Goal: Task Accomplishment & Management: Use online tool/utility

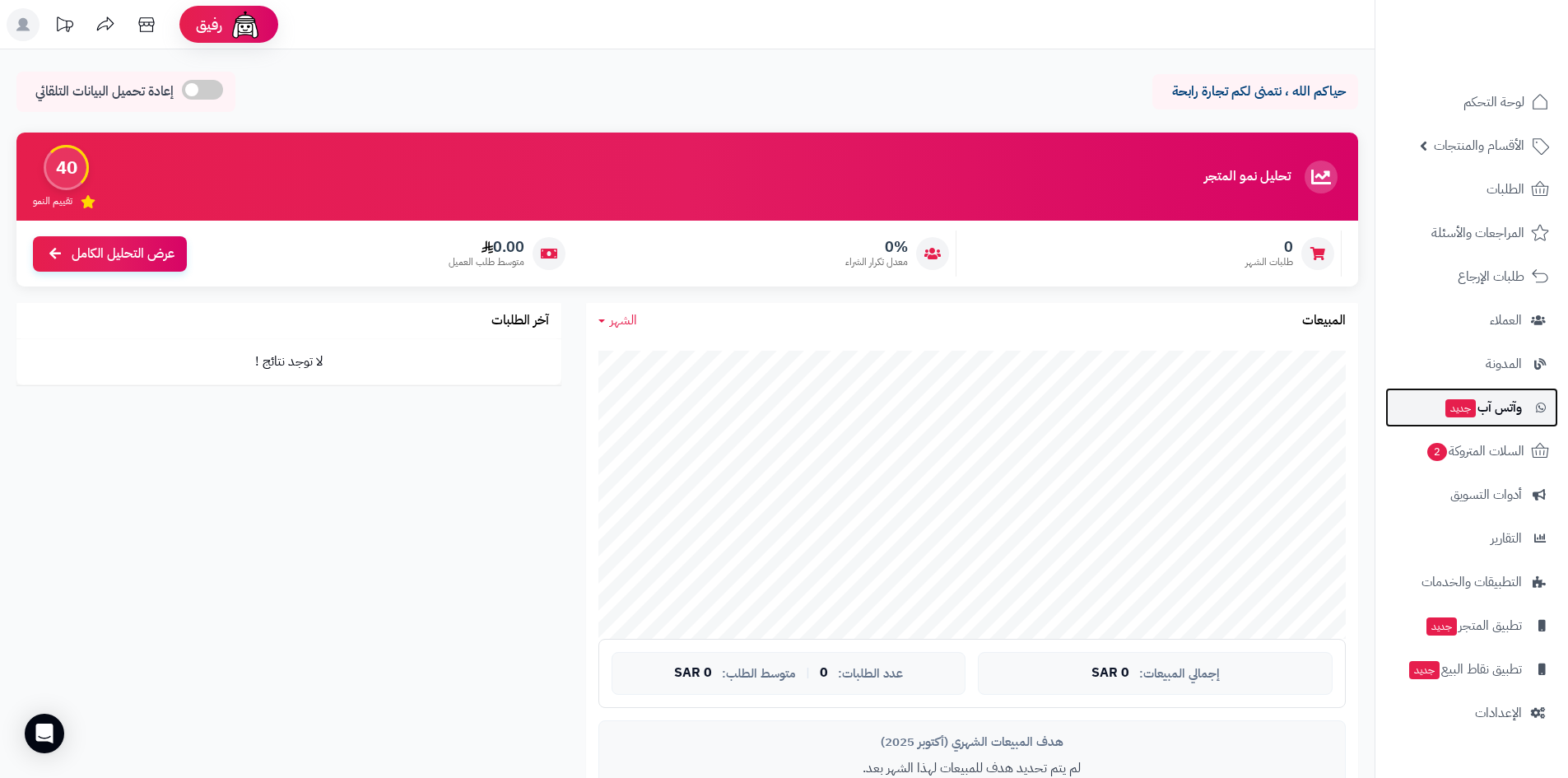
click at [1479, 415] on span "وآتس آب جديد" at bounding box center [1483, 408] width 78 height 23
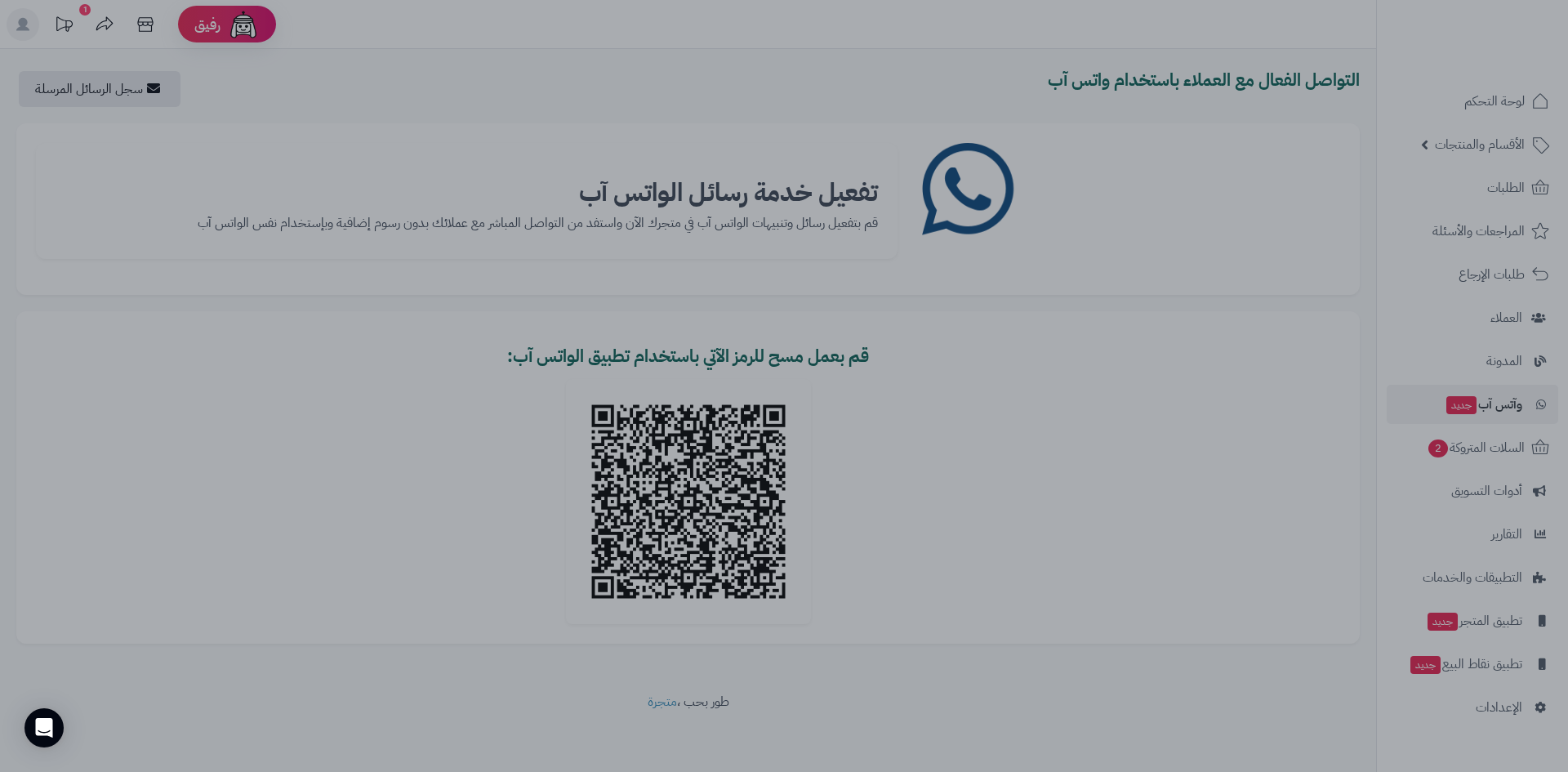
click at [1224, 368] on div at bounding box center [784, 386] width 1568 height 772
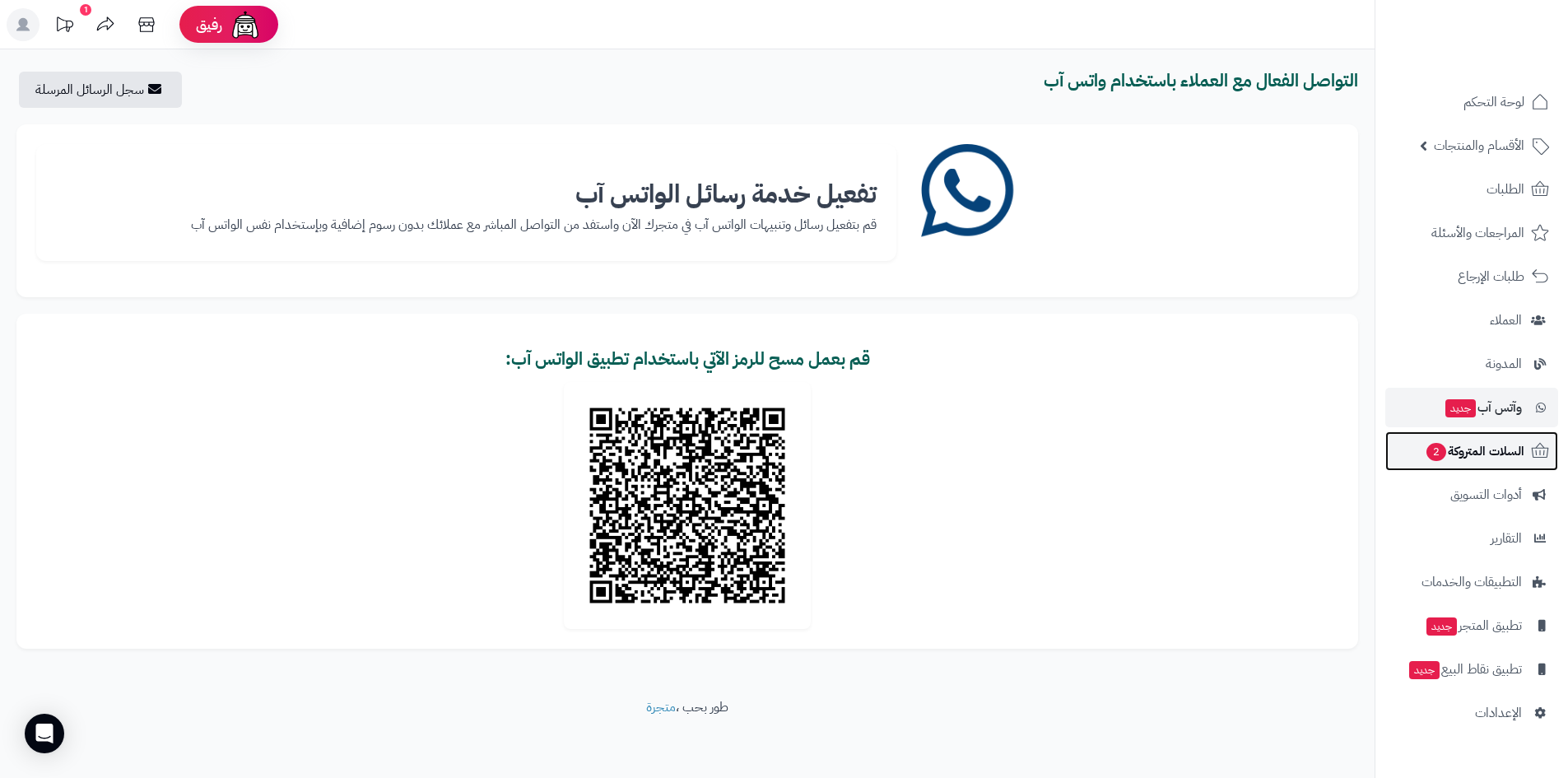
click at [1519, 453] on span "السلات المتروكة 2" at bounding box center [1475, 451] width 99 height 23
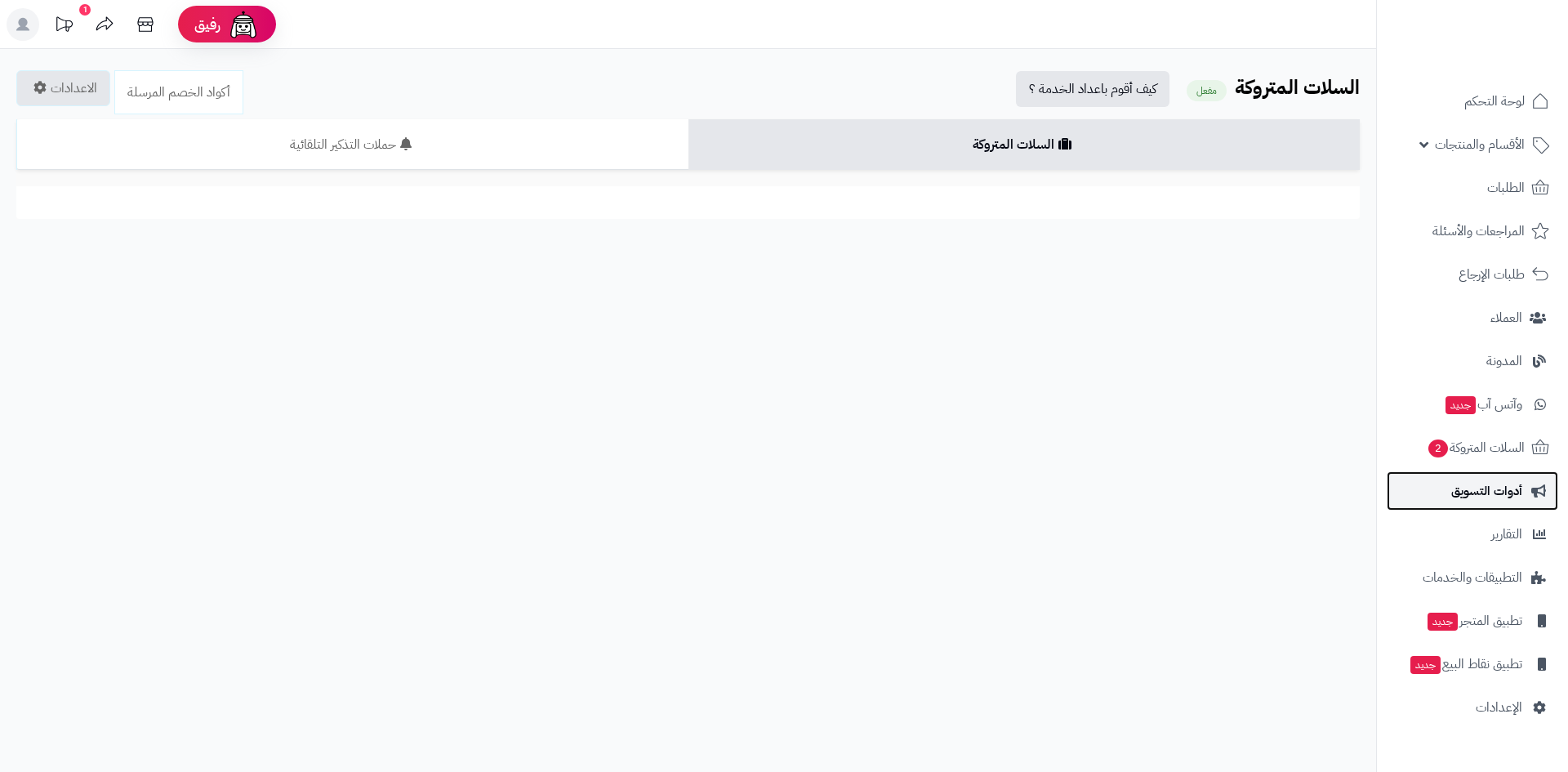
click at [1493, 489] on span "أدوات التسويق" at bounding box center [1486, 491] width 71 height 23
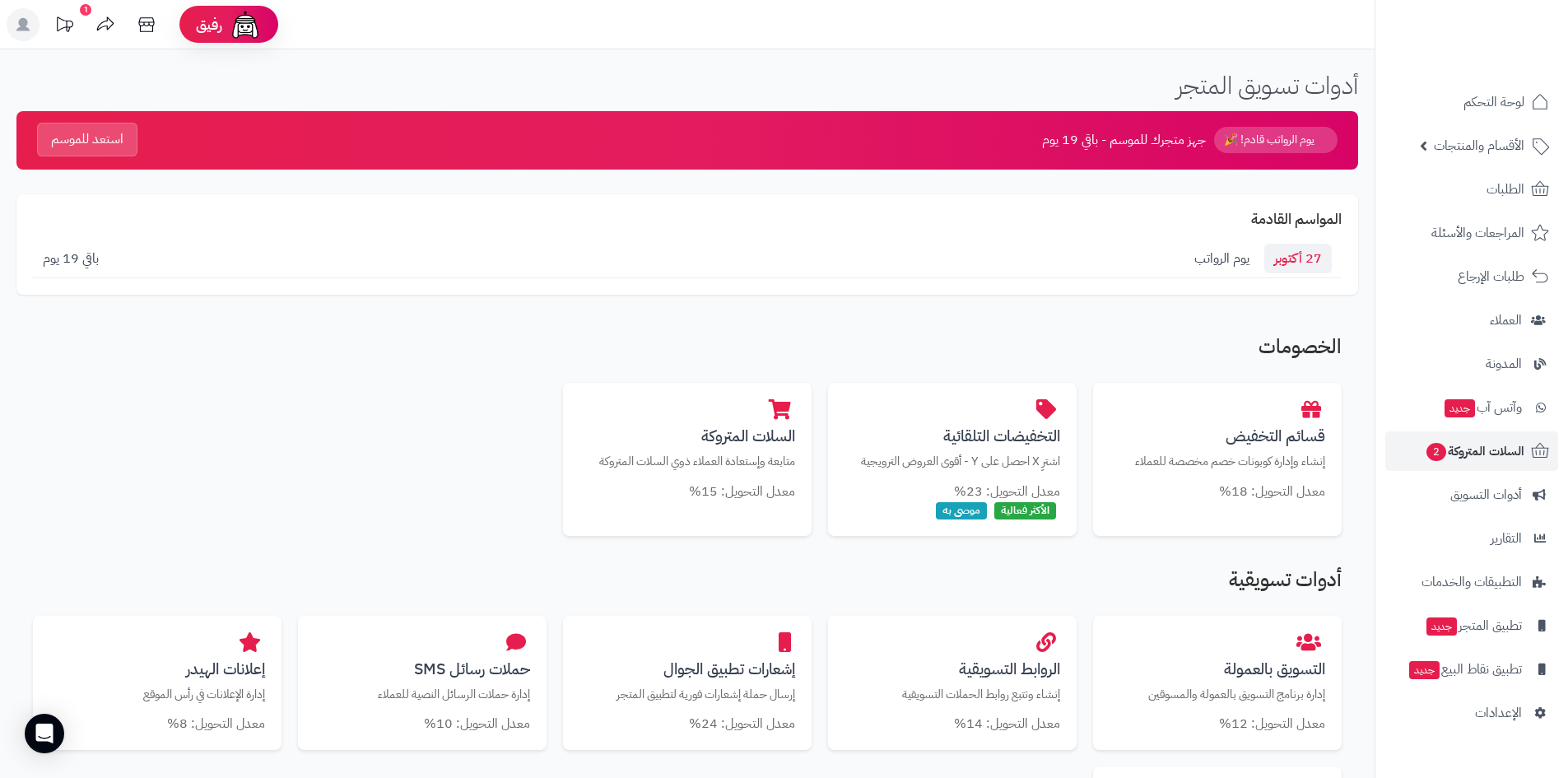
click at [73, 131] on button "استعد للموسم" at bounding box center [87, 139] width 100 height 34
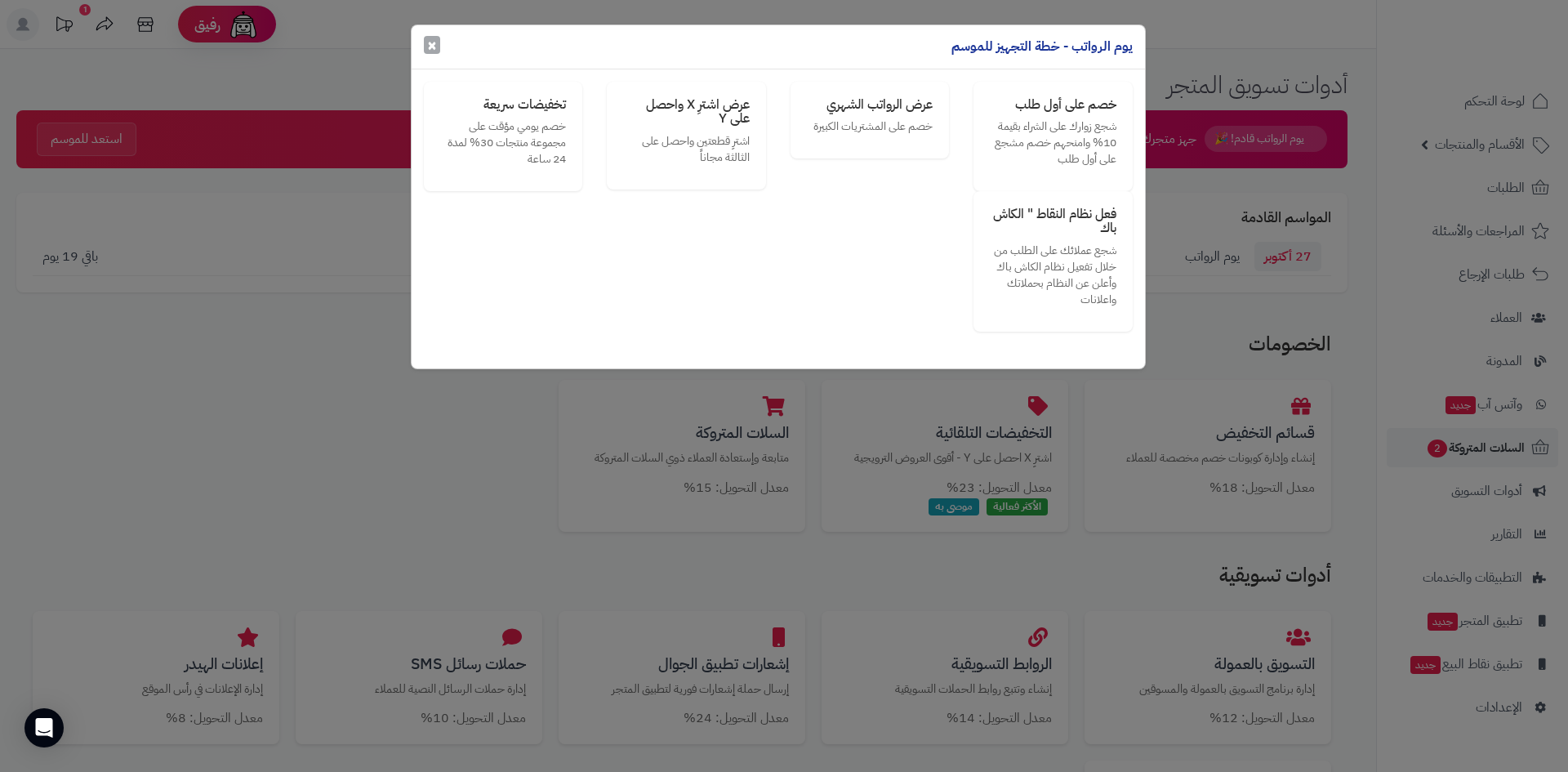
click at [430, 48] on span "×" at bounding box center [432, 45] width 10 height 25
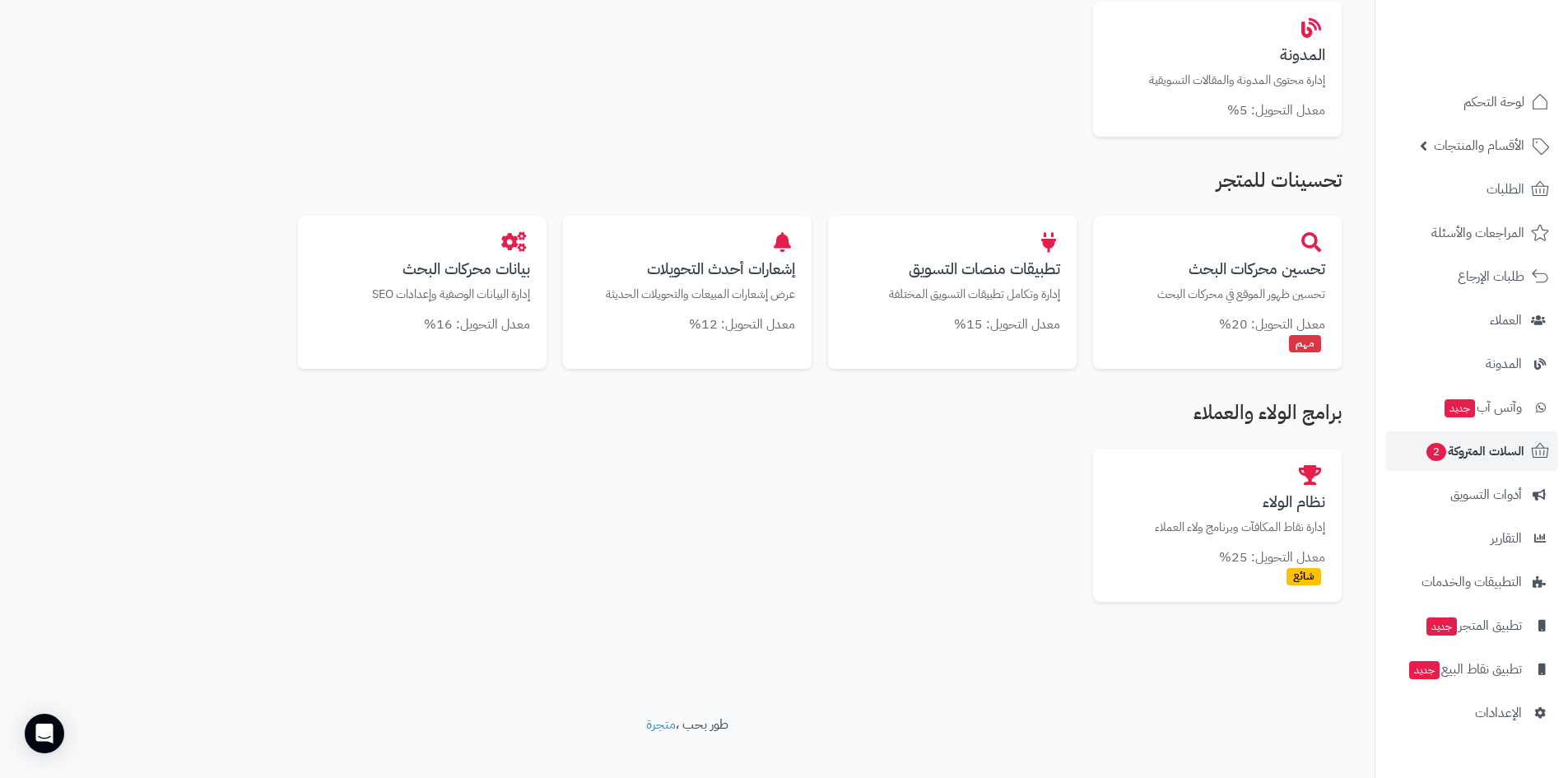
scroll to position [785, 0]
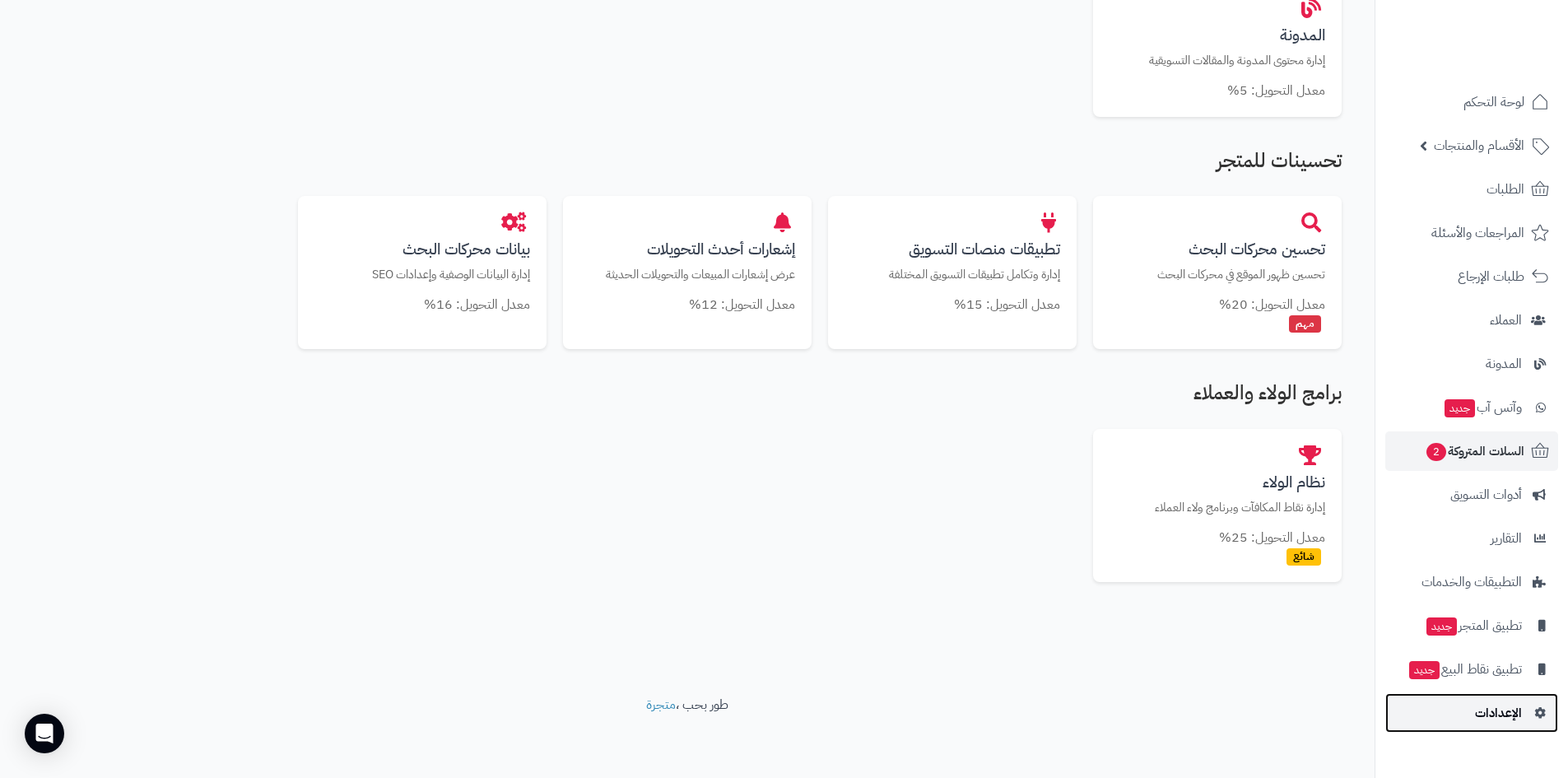
click at [1522, 713] on link "الإعدادات" at bounding box center [1471, 713] width 173 height 40
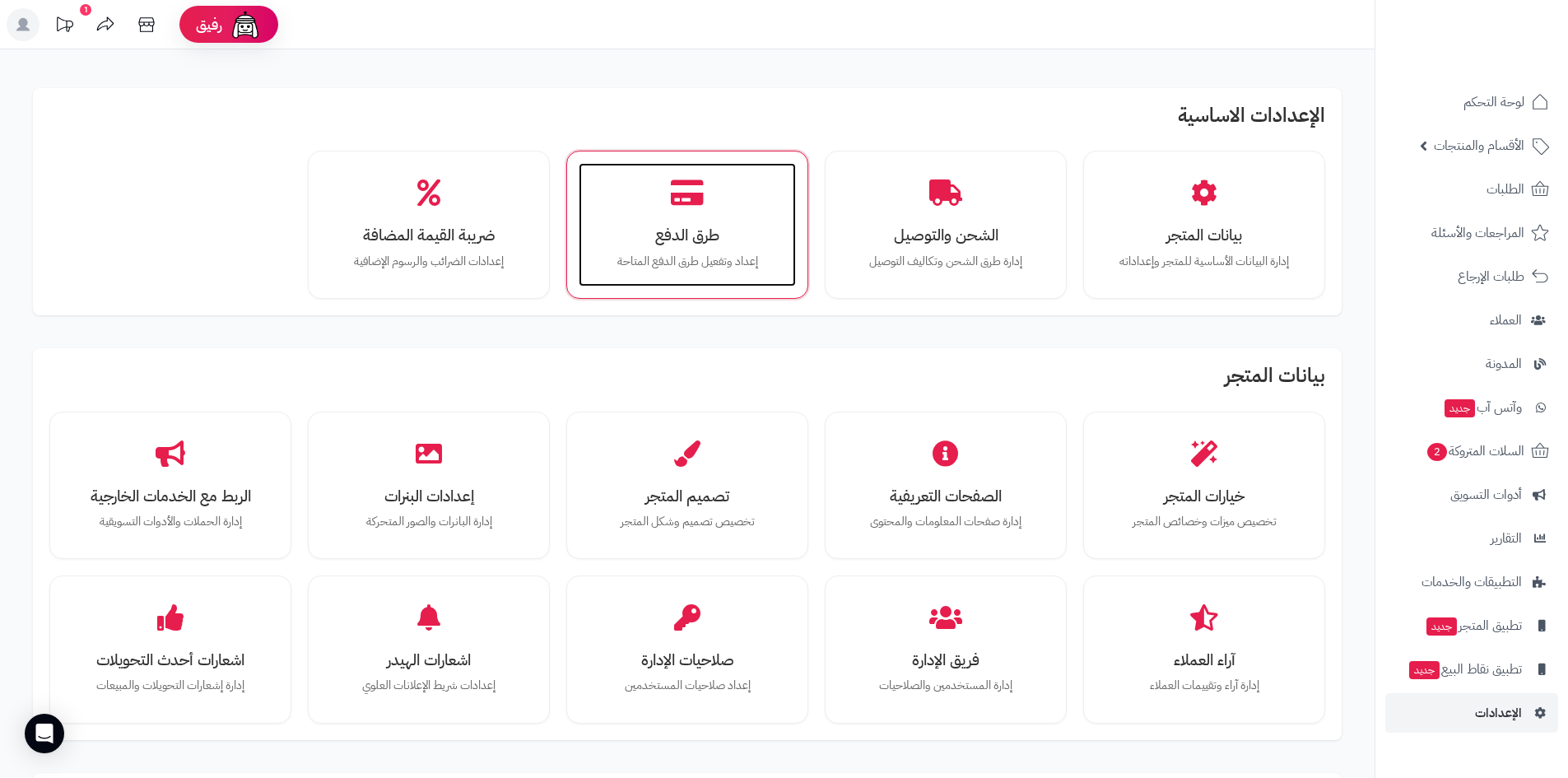
click at [662, 226] on h3 "طرق الدفع" at bounding box center [687, 234] width 185 height 17
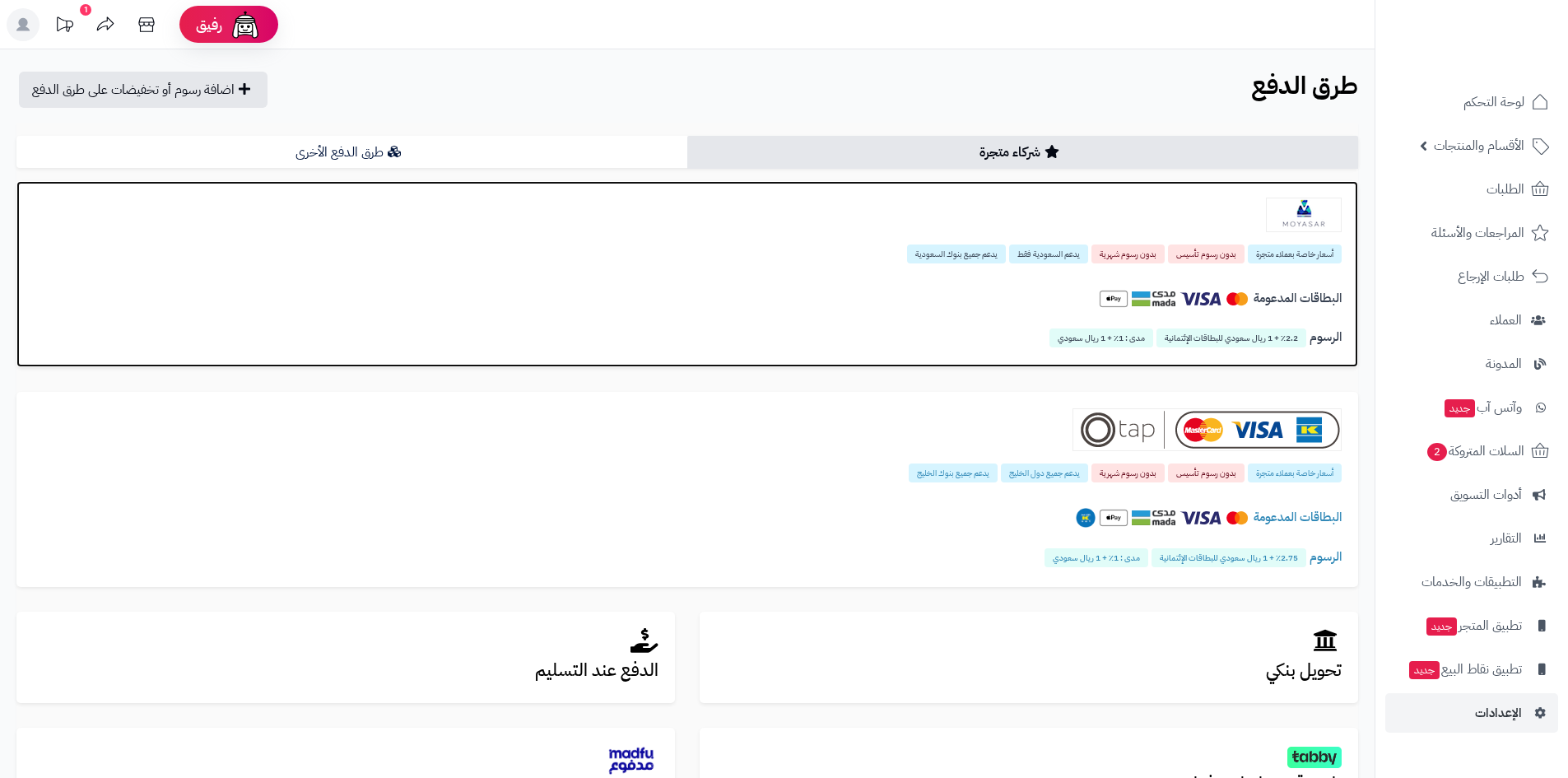
click at [714, 254] on div "أسعار خاصة بعملاء متجرة بدون رسوم تأسيس بدون رسوم شهرية يدعم السعودية فقط يدعم …" at bounding box center [687, 252] width 1309 height 19
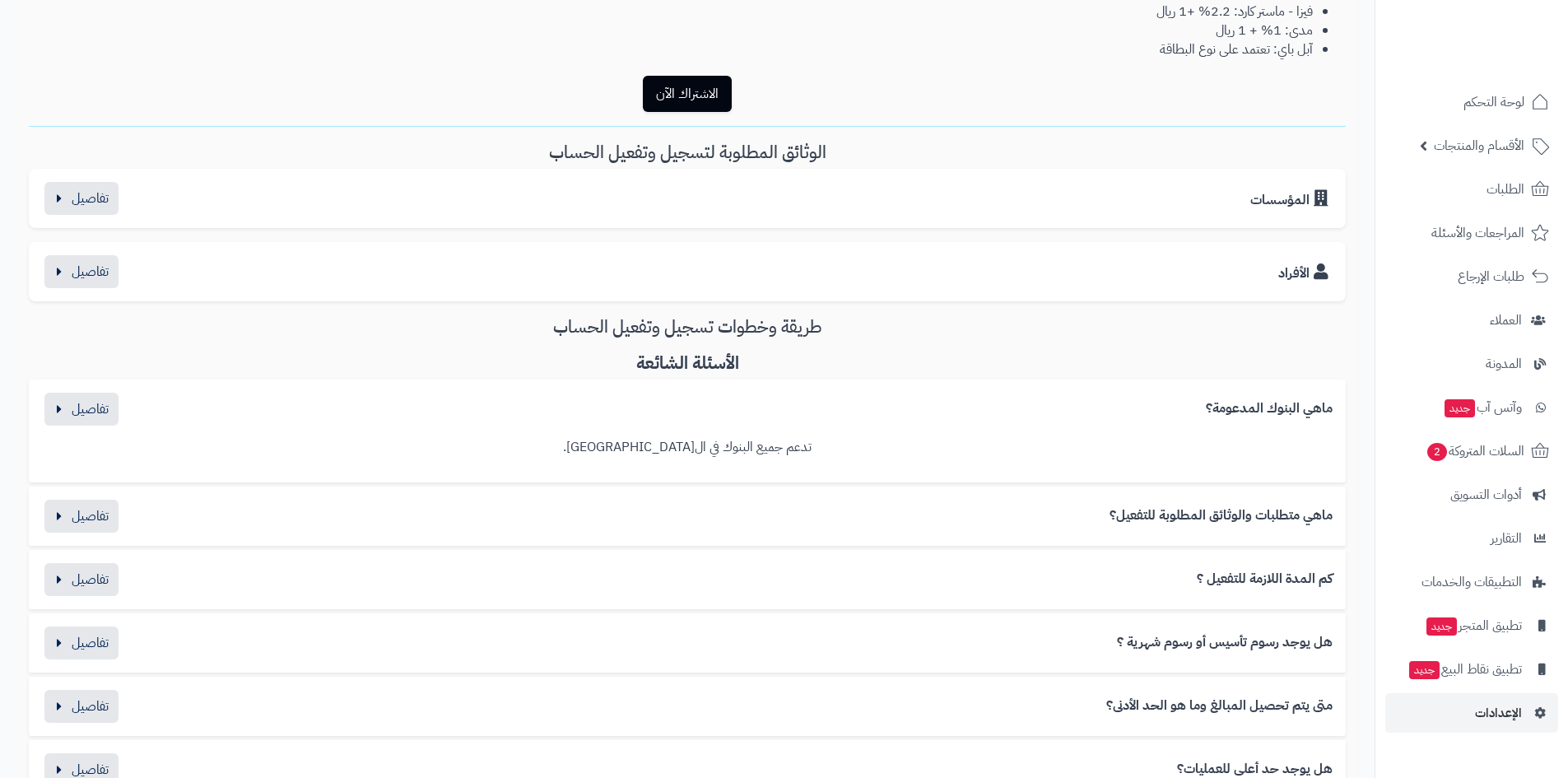
scroll to position [741, 0]
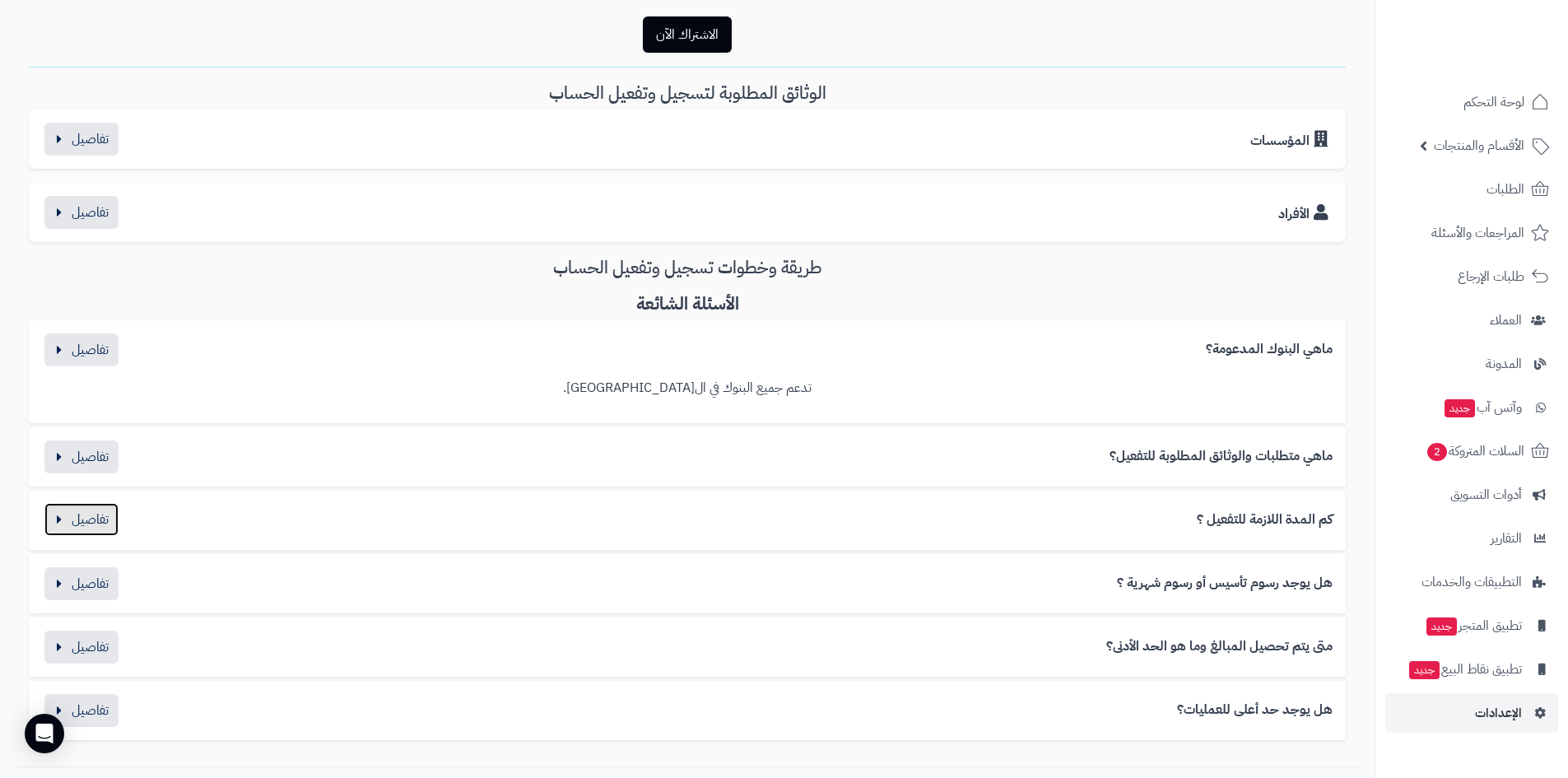
click at [84, 523] on button "button" at bounding box center [81, 519] width 74 height 33
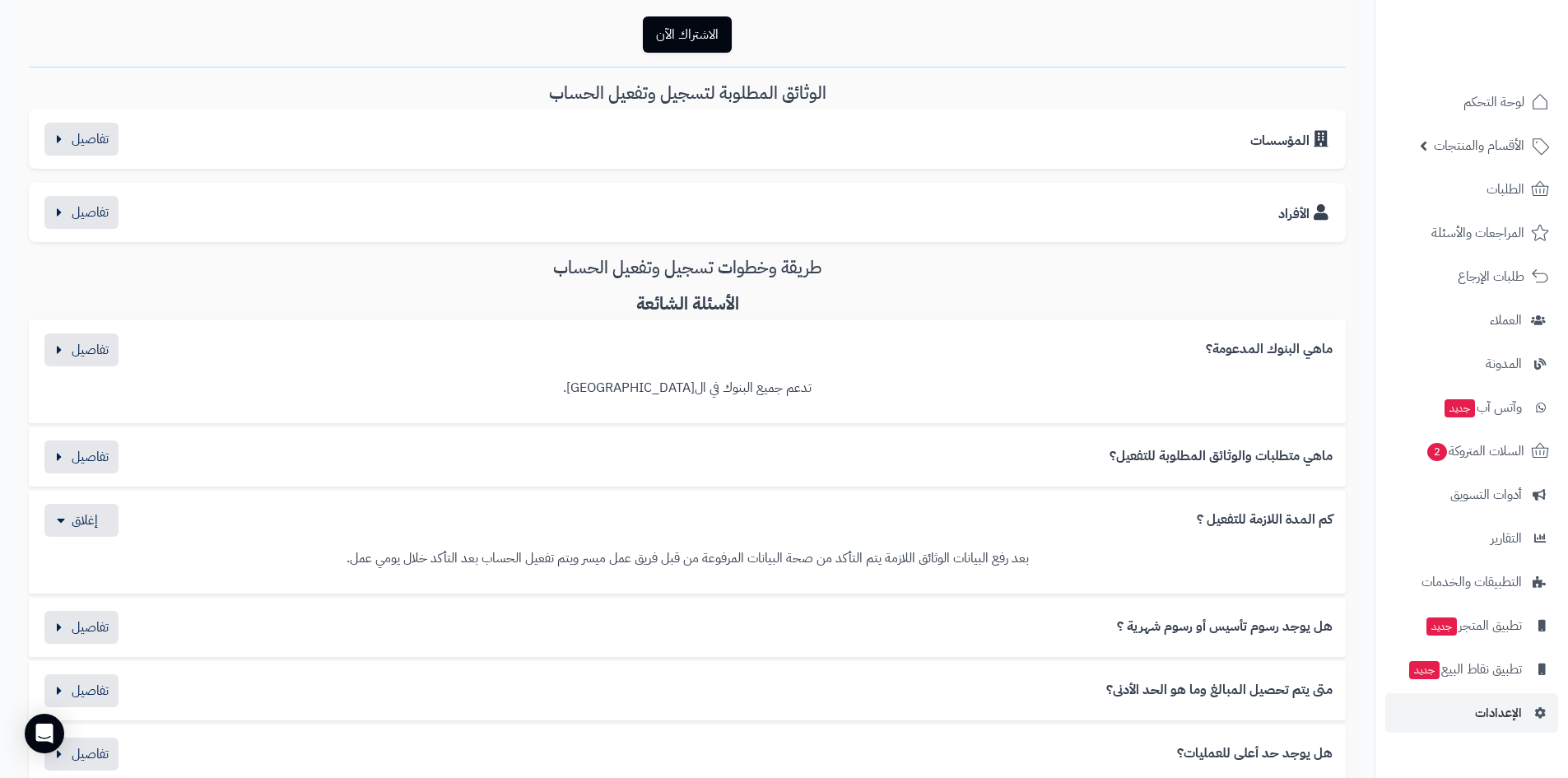
click at [81, 476] on div "ماهي متطلبات والوثائق المطلوبة للتفعيل؟ المؤسسات : السجل التجاري الشهادة الضريب…" at bounding box center [686, 456] width 1317 height 60
click at [82, 456] on button "button" at bounding box center [81, 456] width 74 height 33
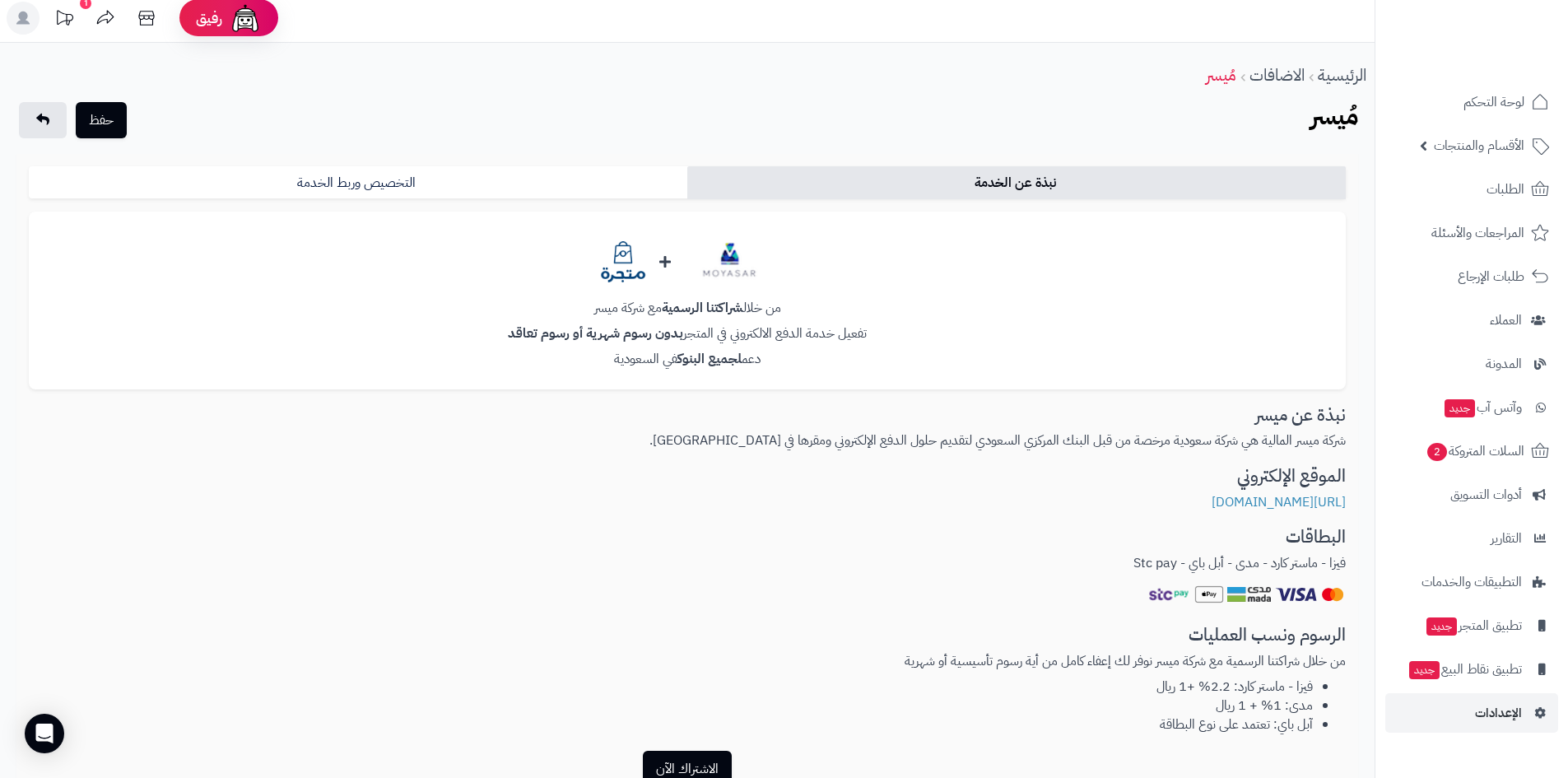
scroll to position [0, 0]
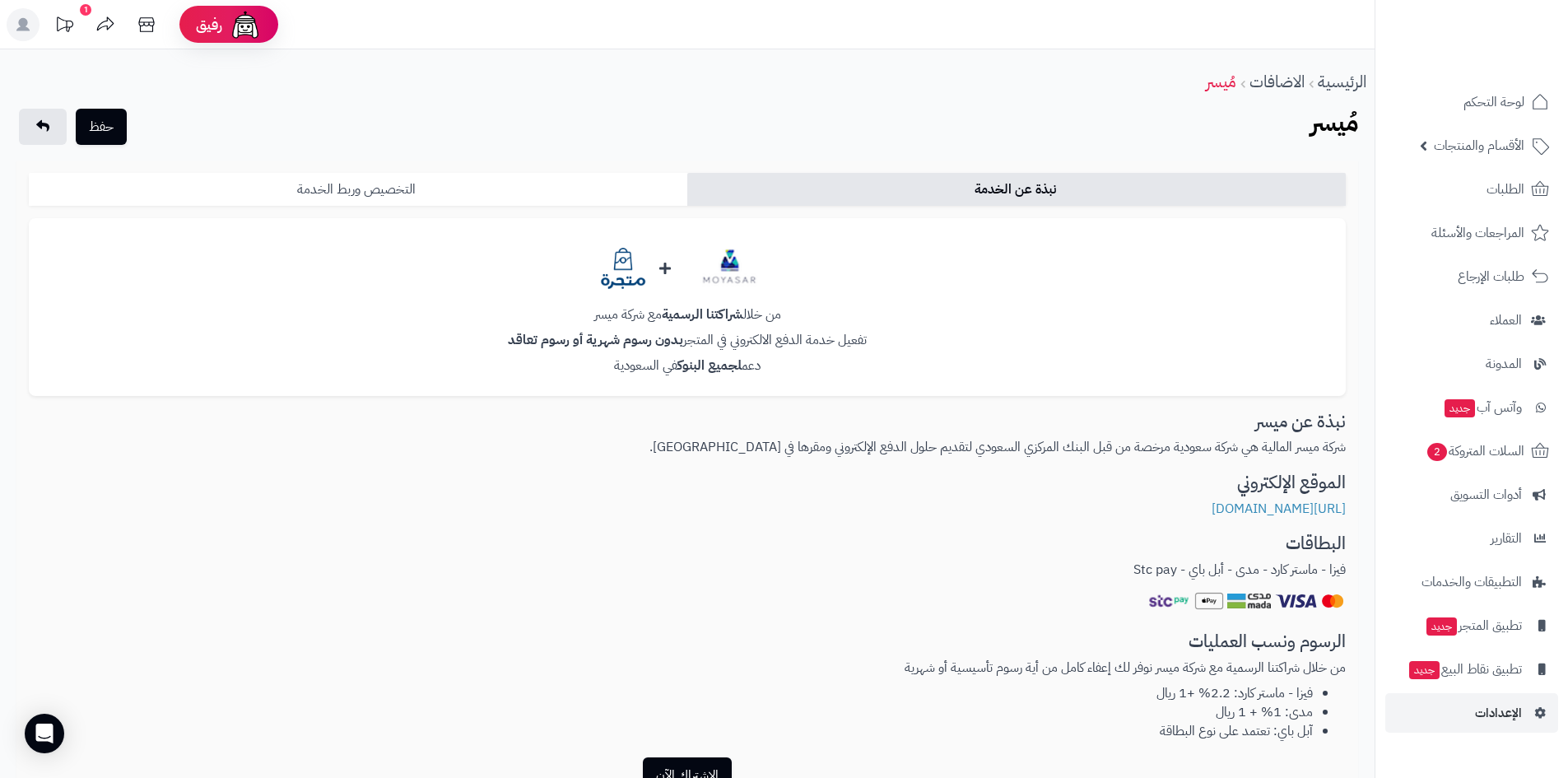
click at [570, 193] on link "التخصيص وربط الخدمة" at bounding box center [358, 189] width 659 height 33
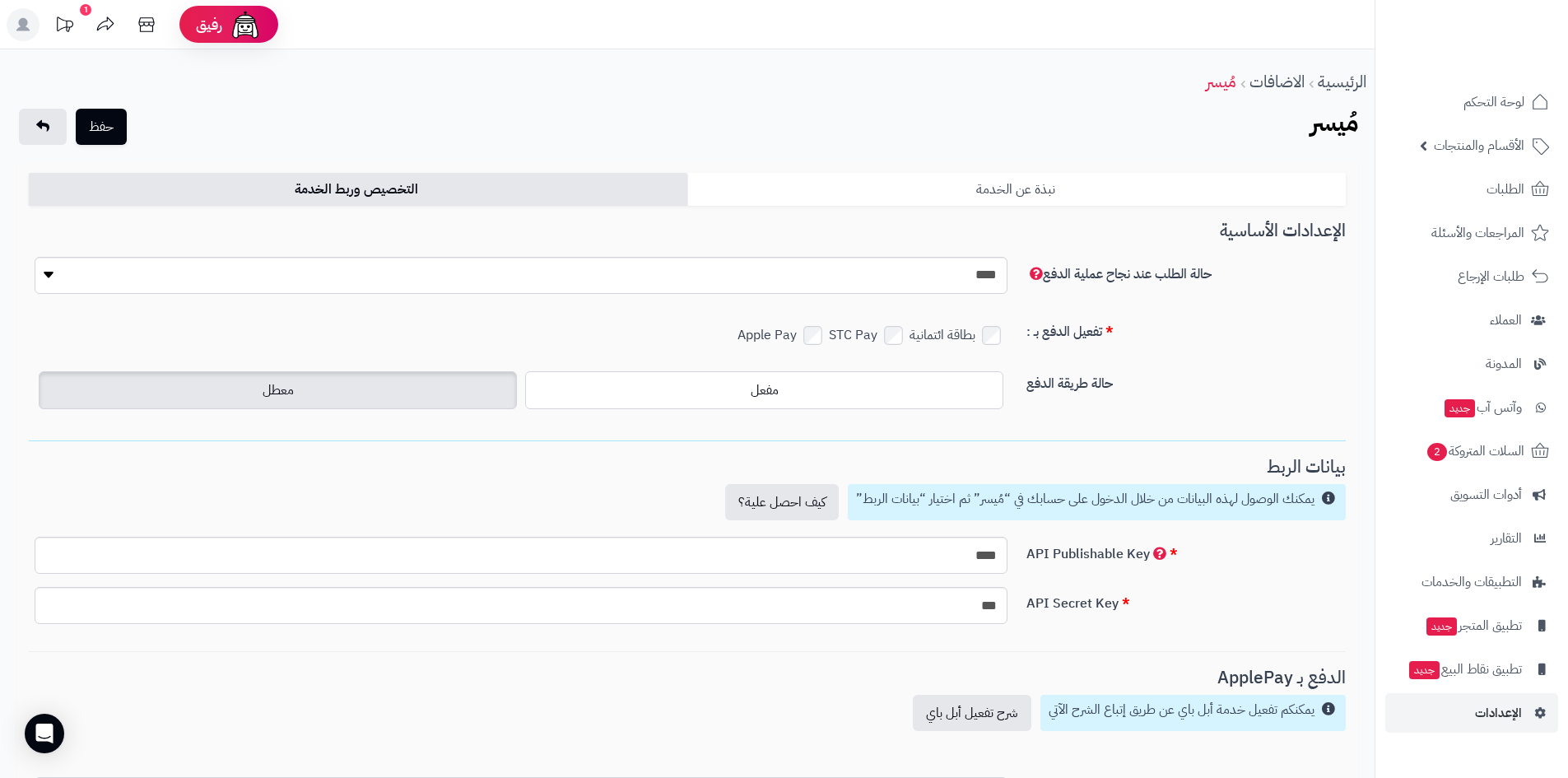
click at [1089, 185] on link "نبذة عن الخدمة" at bounding box center [1017, 189] width 659 height 33
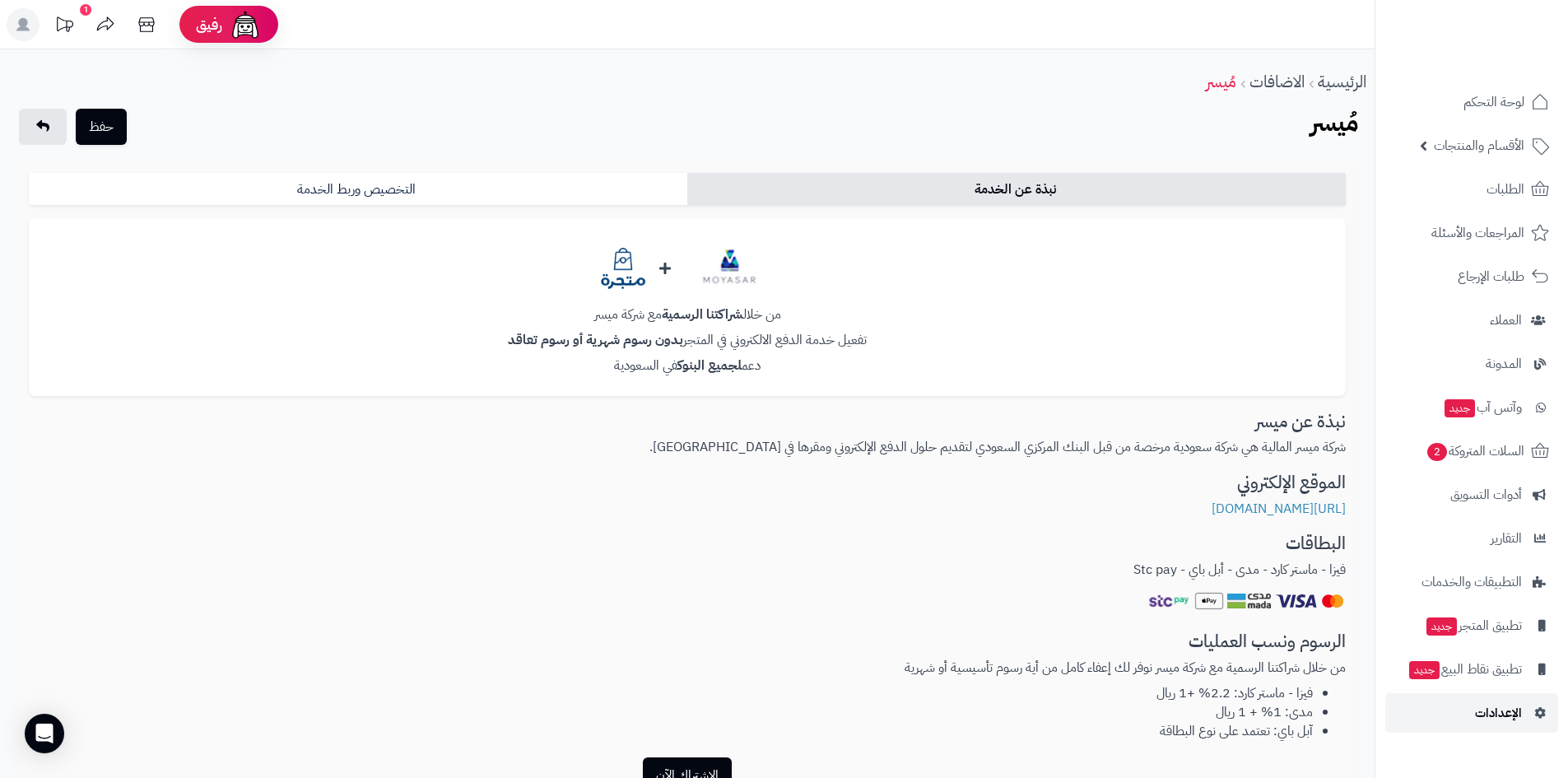
click at [1446, 710] on link "الإعدادات" at bounding box center [1471, 713] width 173 height 40
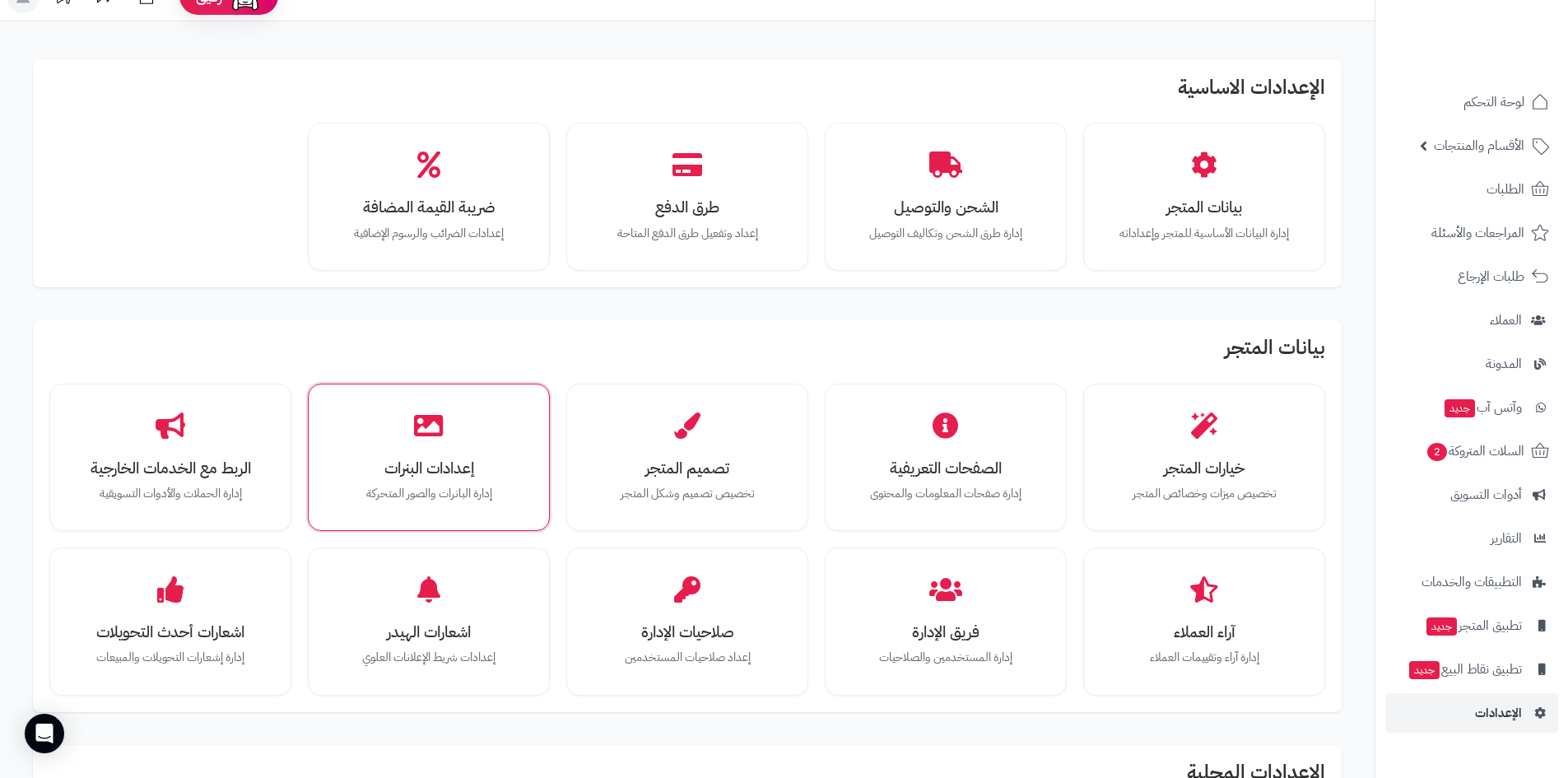
scroll to position [164, 0]
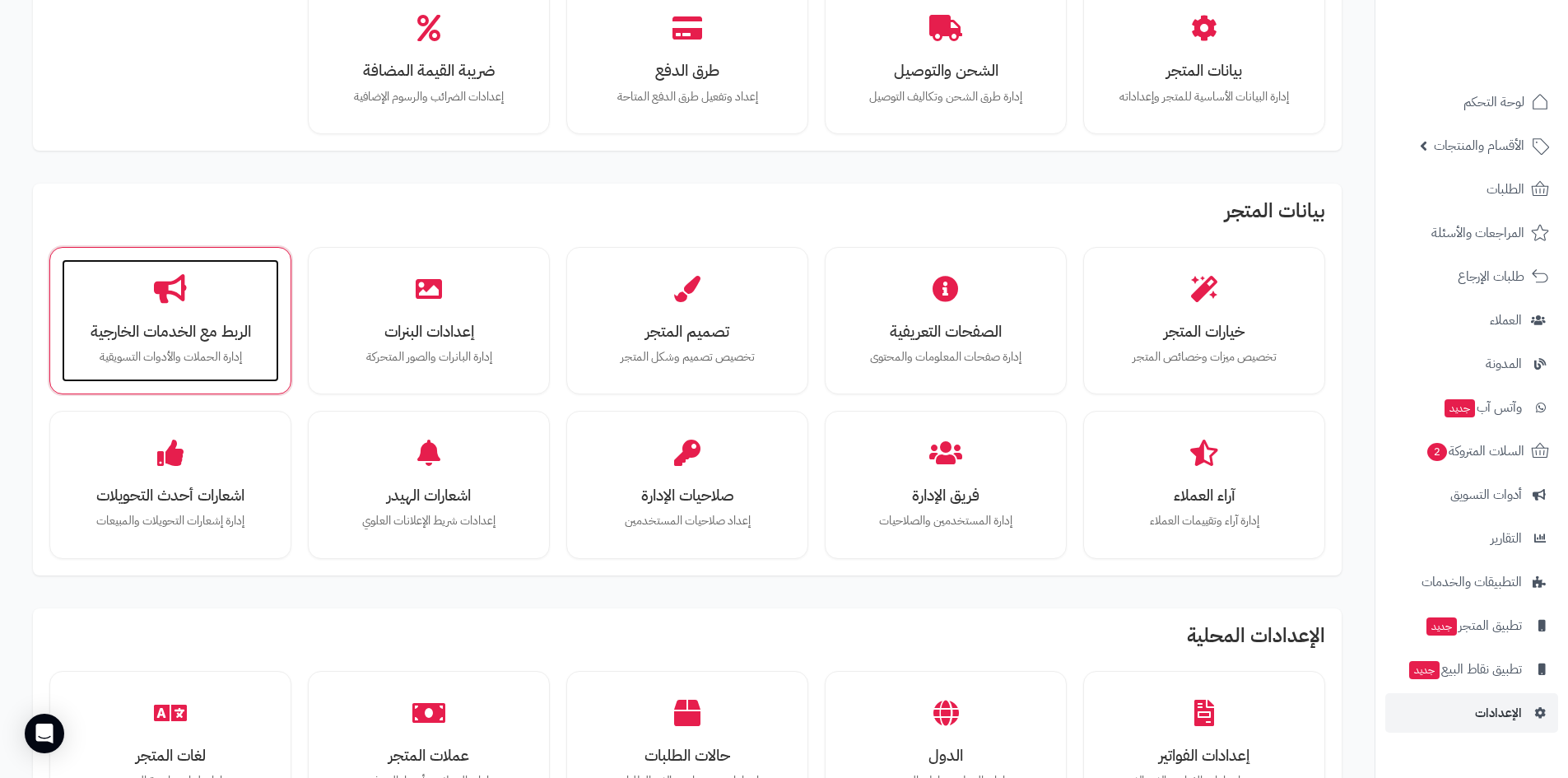
click at [220, 311] on div "الربط مع الخدمات الخارجية إدارة الحملات والأدوات التسويقية" at bounding box center [170, 321] width 218 height 123
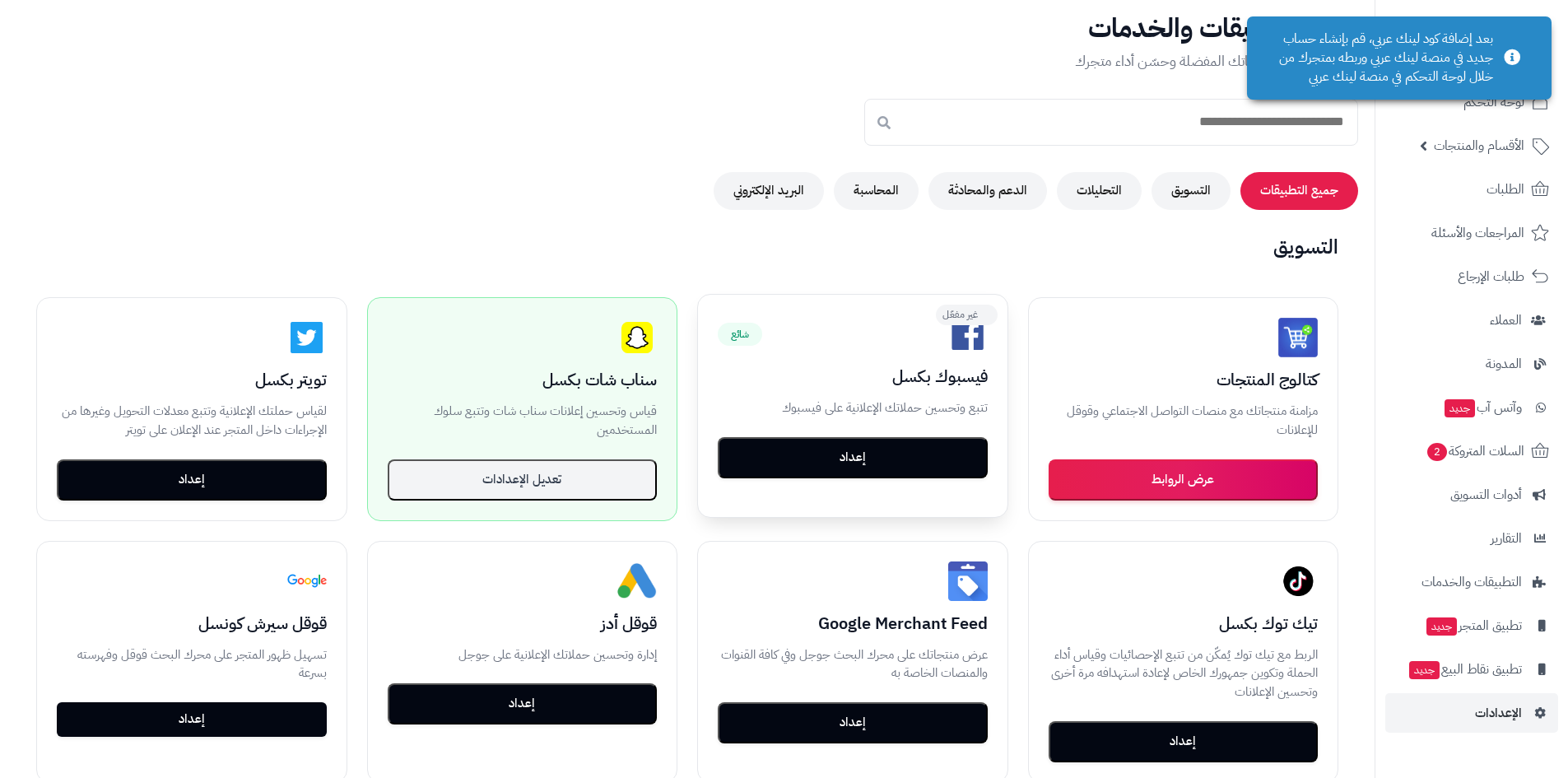
scroll to position [83, 0]
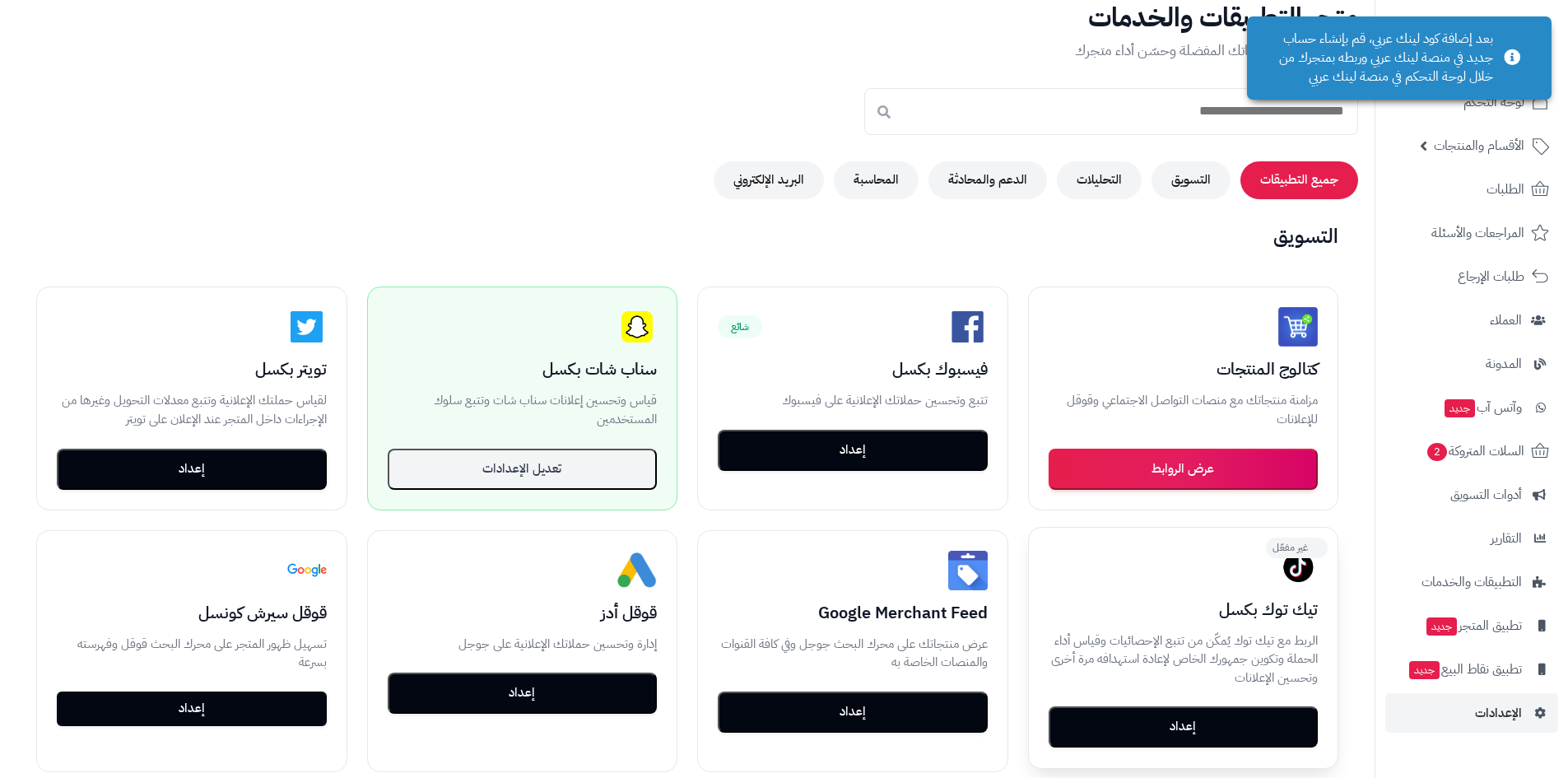
click at [1189, 714] on button "إعداد" at bounding box center [1184, 726] width 270 height 41
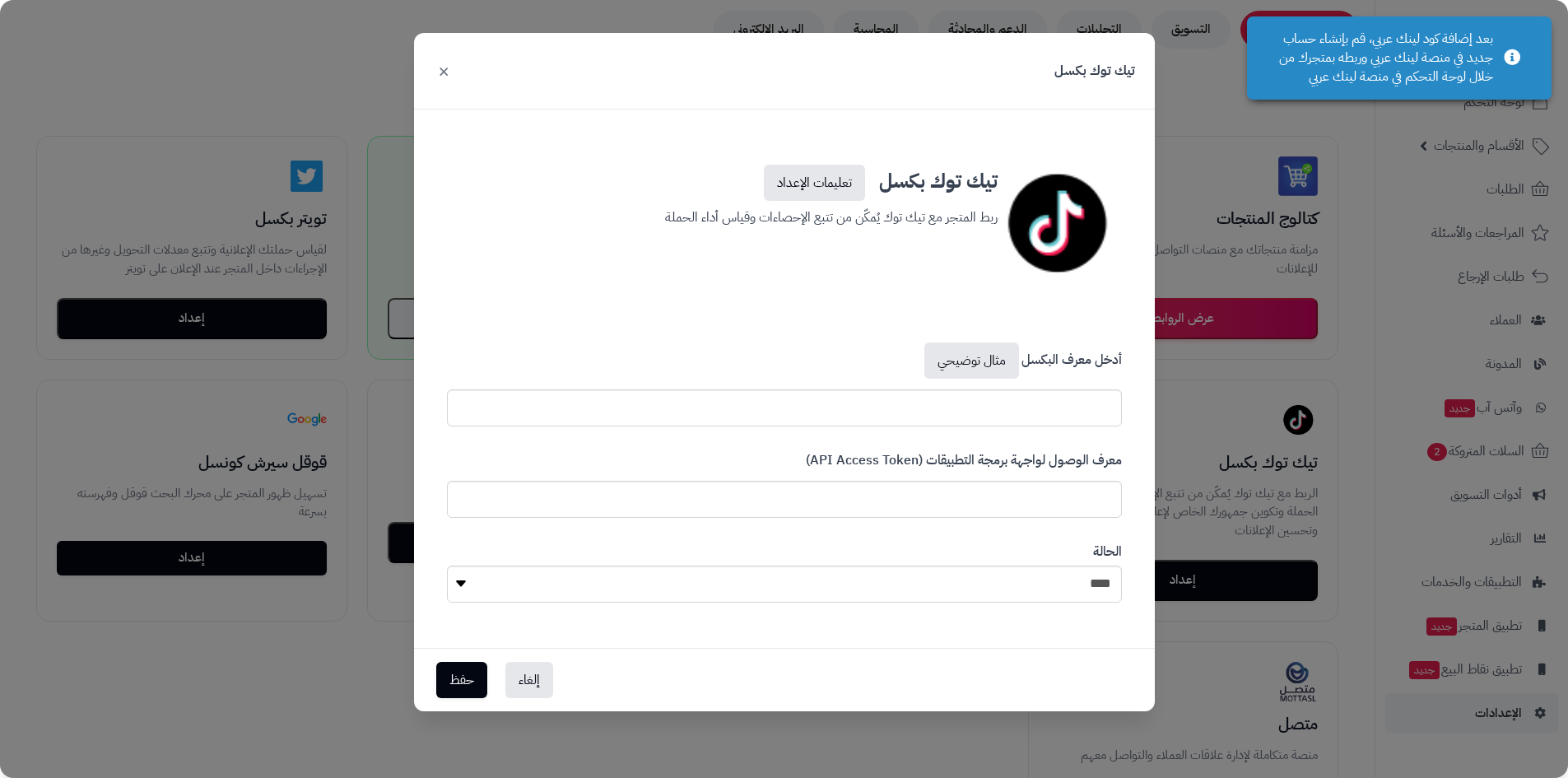
scroll to position [247, 0]
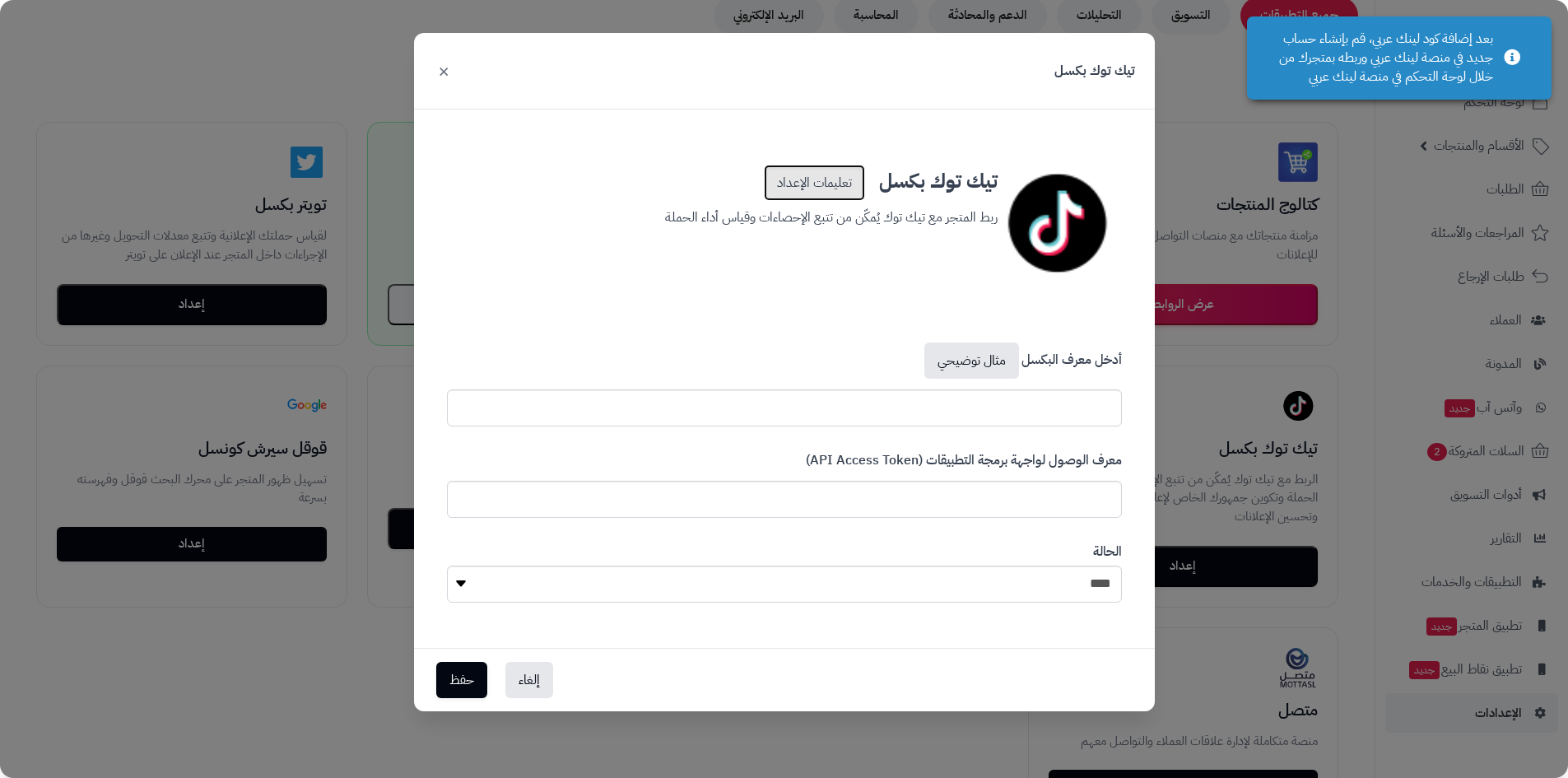
click at [828, 180] on link "تعليمات الإعداد" at bounding box center [814, 182] width 101 height 36
